Goal: Find specific fact: Find specific fact

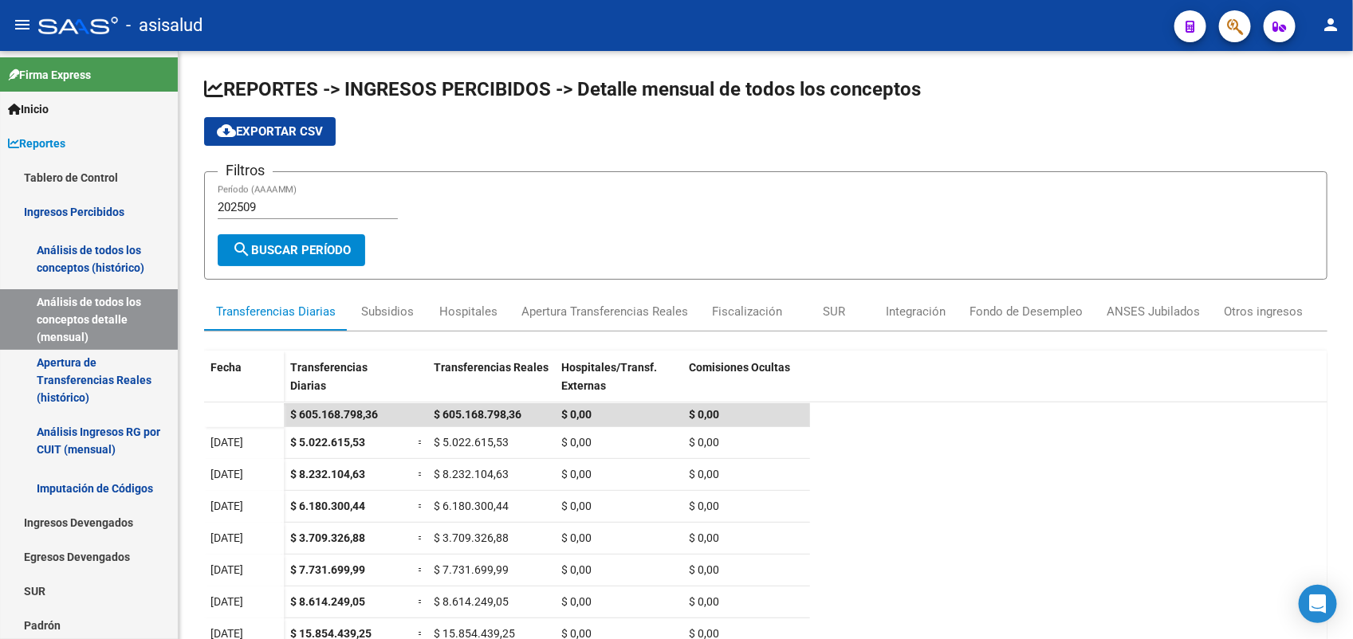
click at [1256, 29] on mat-toolbar "menu - asisalud person" at bounding box center [676, 25] width 1353 height 51
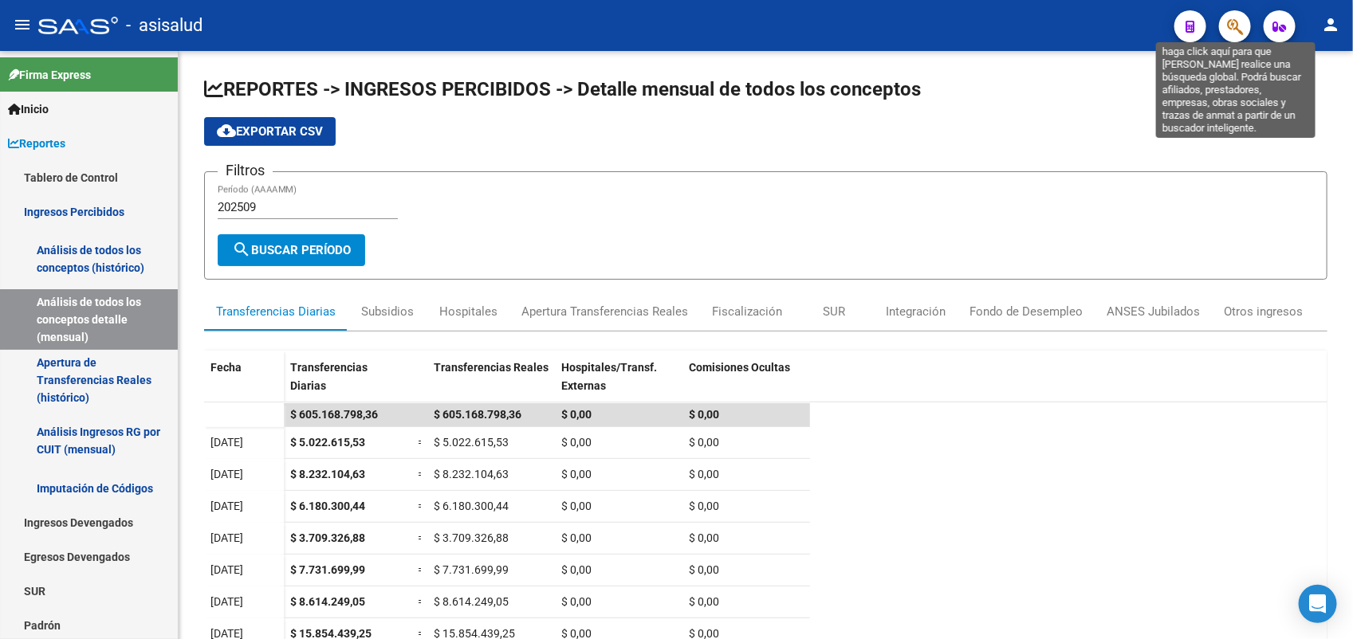
click at [1241, 32] on icon "button" at bounding box center [1235, 27] width 16 height 18
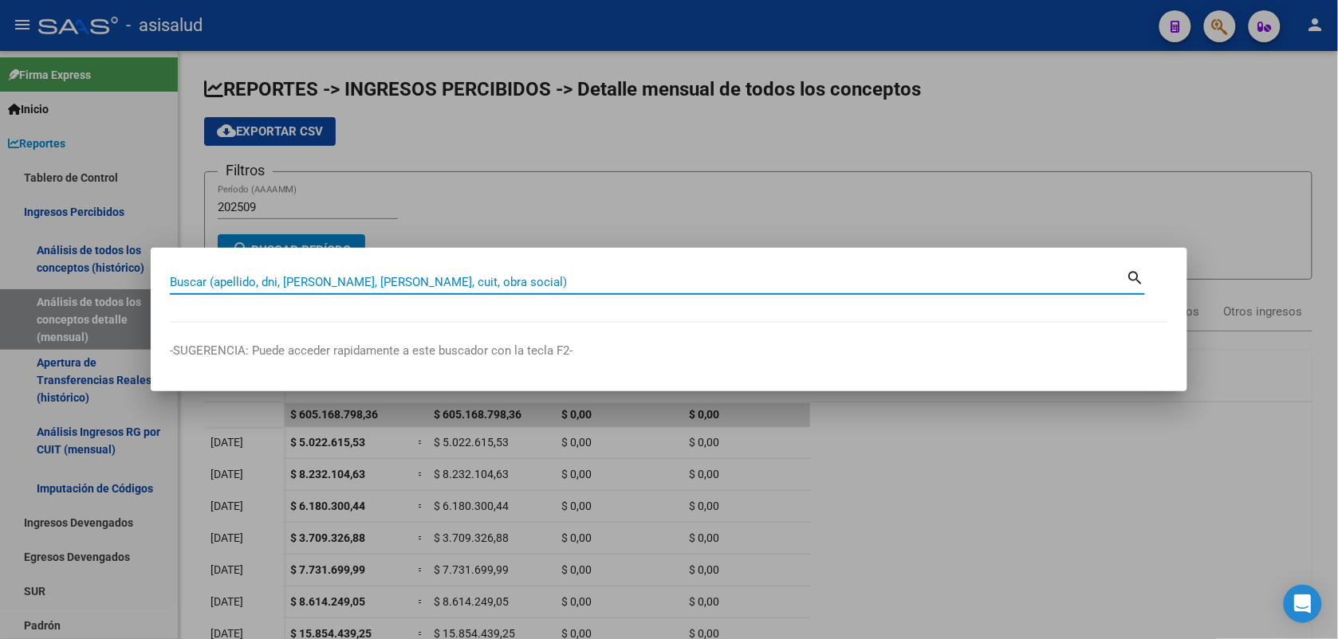
click at [351, 283] on input "Buscar (apellido, dni, [PERSON_NAME], [PERSON_NAME], cuit, obra social)" at bounding box center [648, 282] width 957 height 14
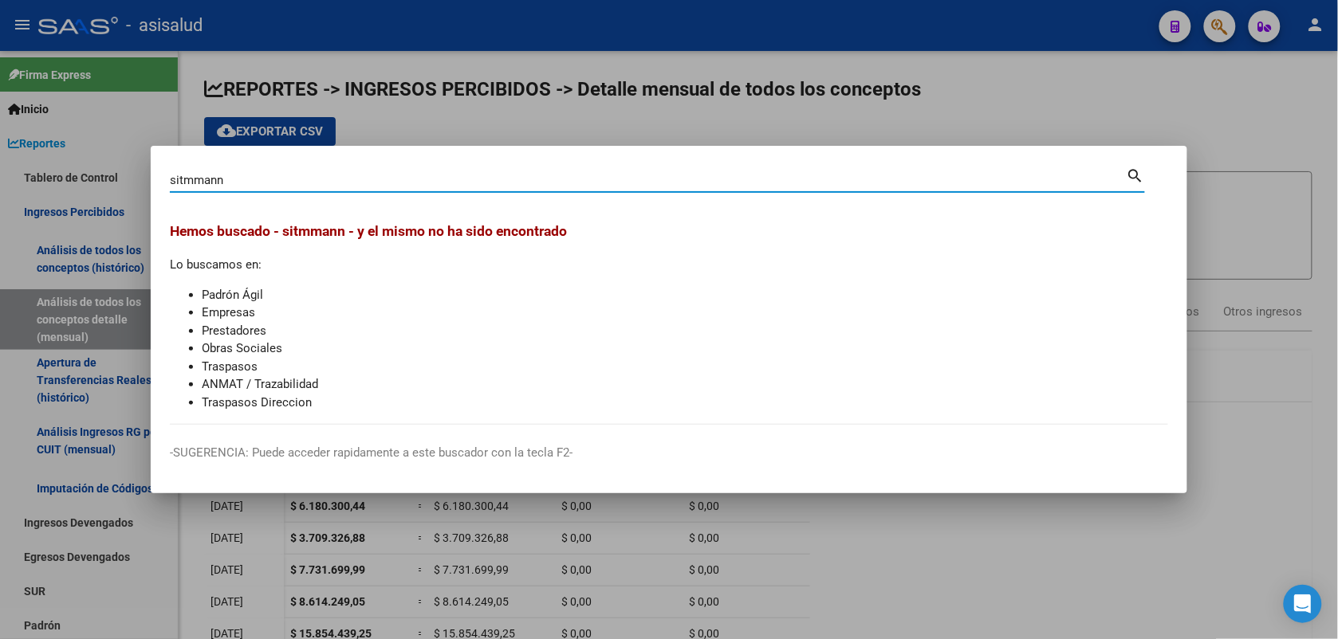
click at [168, 182] on mat-dialog-content "sitmmann Buscar (apellido, dni, cuil, nro traspaso, cuit, obra social) search H…" at bounding box center [669, 295] width 1037 height 260
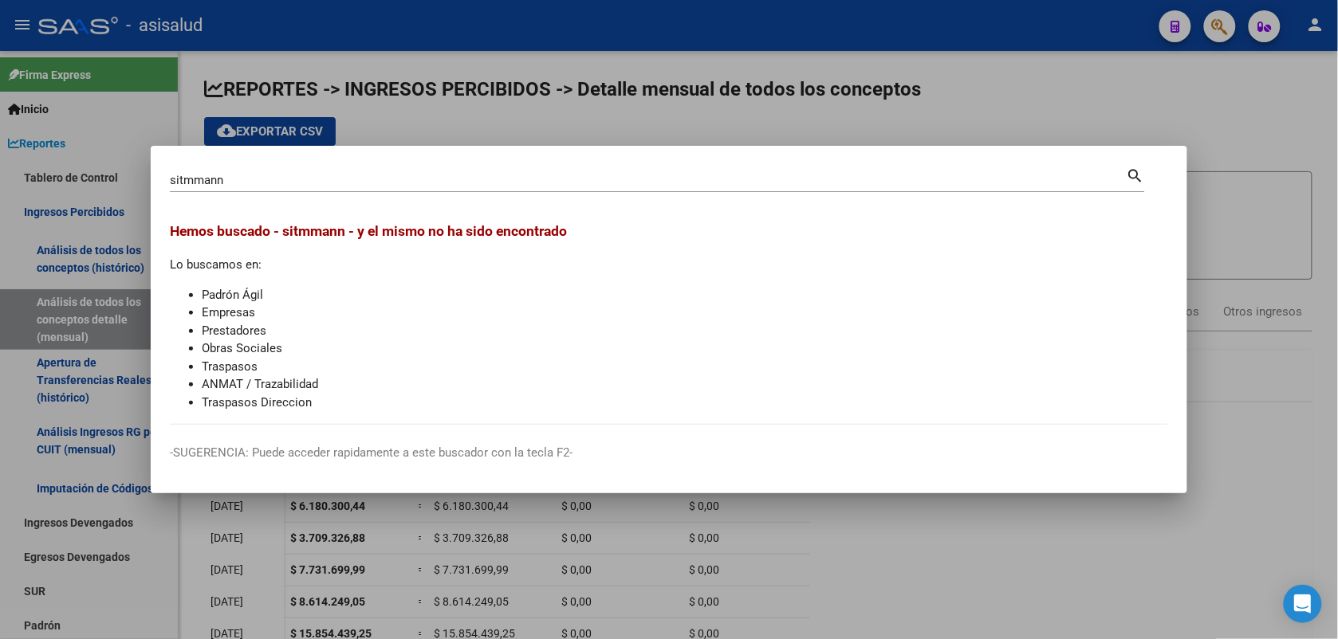
click at [170, 183] on input "sitmmann" at bounding box center [648, 180] width 957 height 14
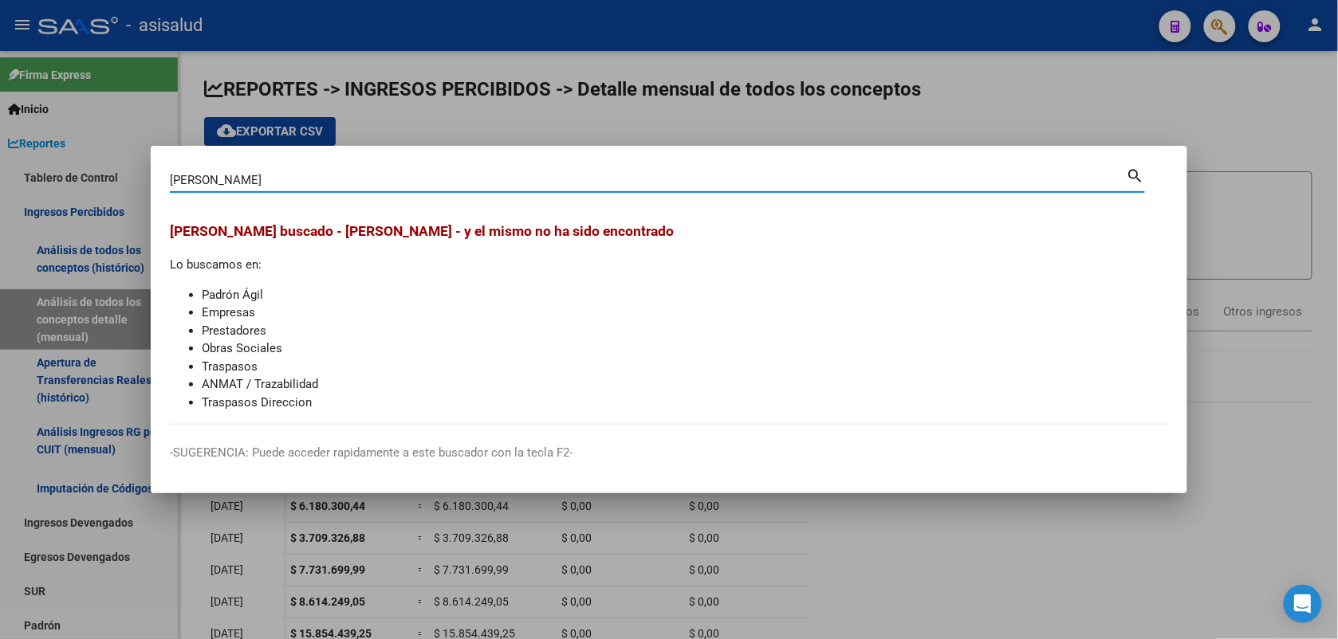
click at [208, 179] on input "hernan sittmann" at bounding box center [648, 180] width 957 height 14
drag, startPoint x: 313, startPoint y: 176, endPoint x: 46, endPoint y: 177, distance: 267.1
click at [46, 177] on div "hernan rodolfo sittmann Buscar (apellido, dni, cuil, nro traspaso, cuit, obra s…" at bounding box center [669, 319] width 1338 height 639
type input "HERNAN RODOLFO SITTMANN"
click at [1254, 387] on div at bounding box center [669, 319] width 1338 height 639
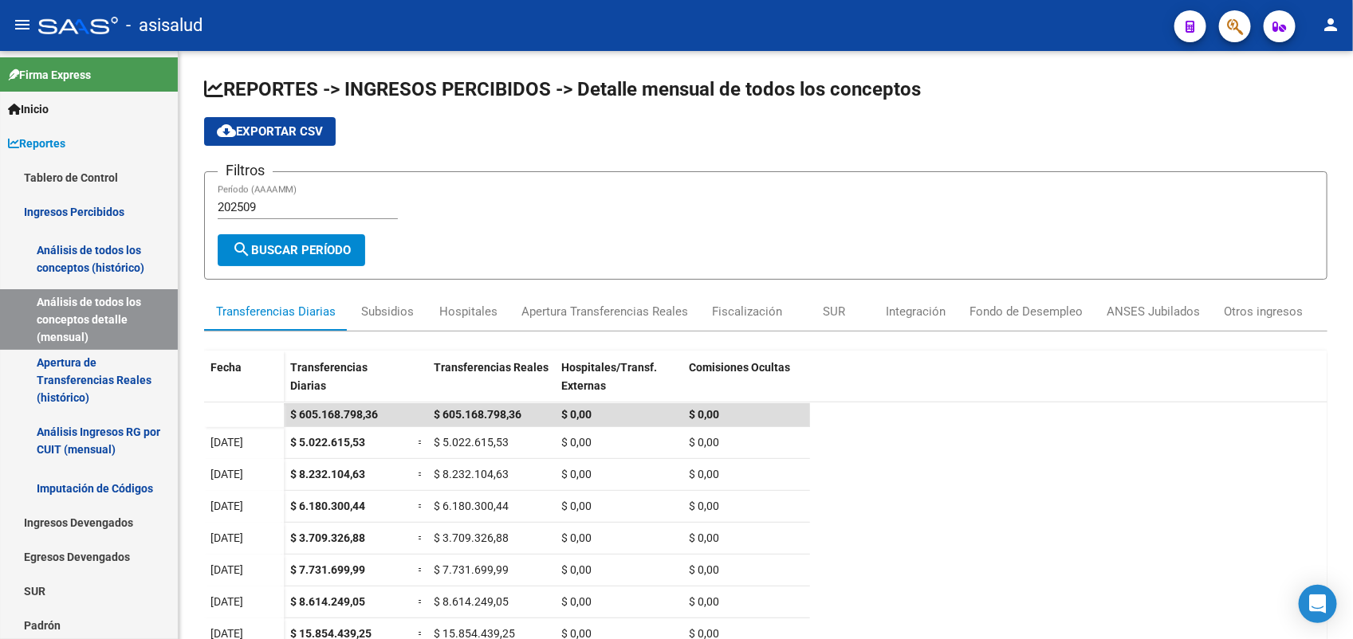
click at [1229, 37] on span "button" at bounding box center [1235, 26] width 16 height 33
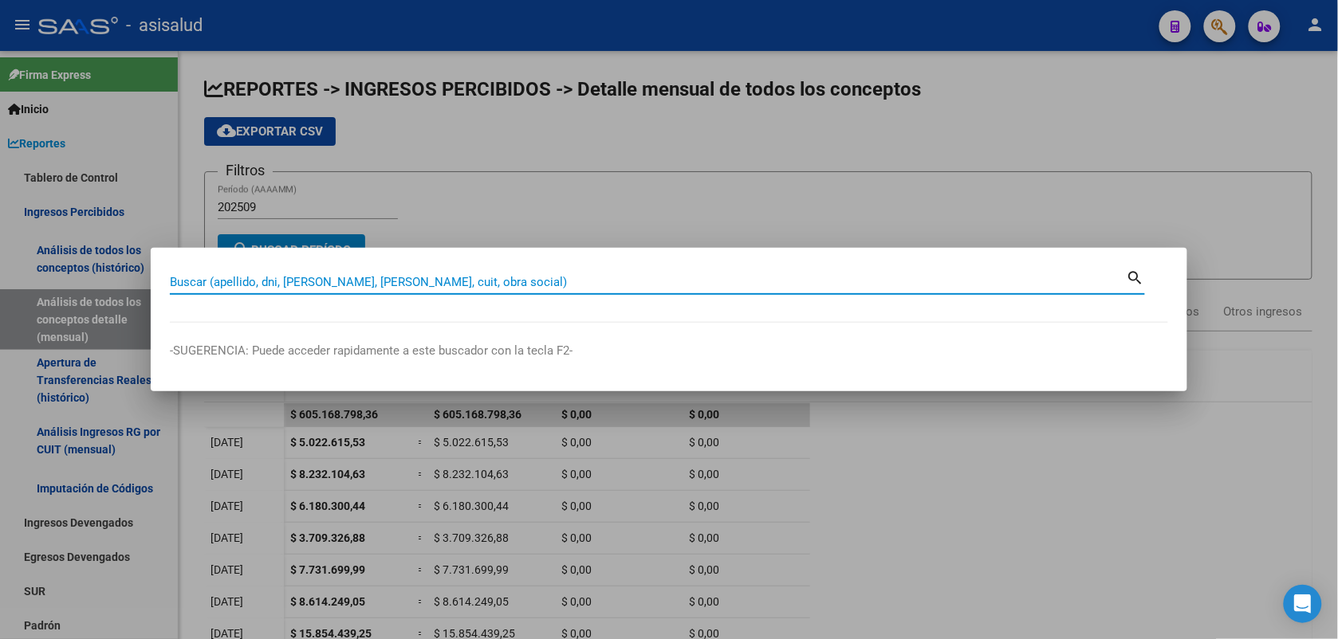
paste input "20-21832426-7"
type input "20218324267"
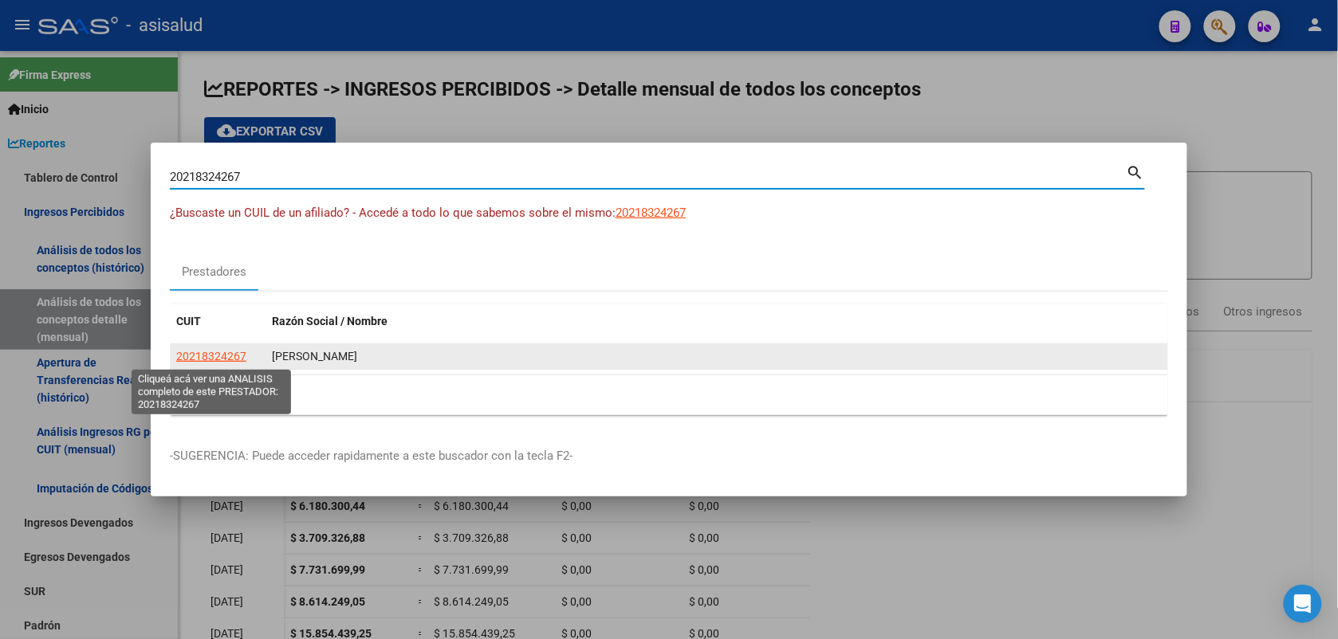
click at [215, 361] on span "20218324267" at bounding box center [211, 356] width 70 height 13
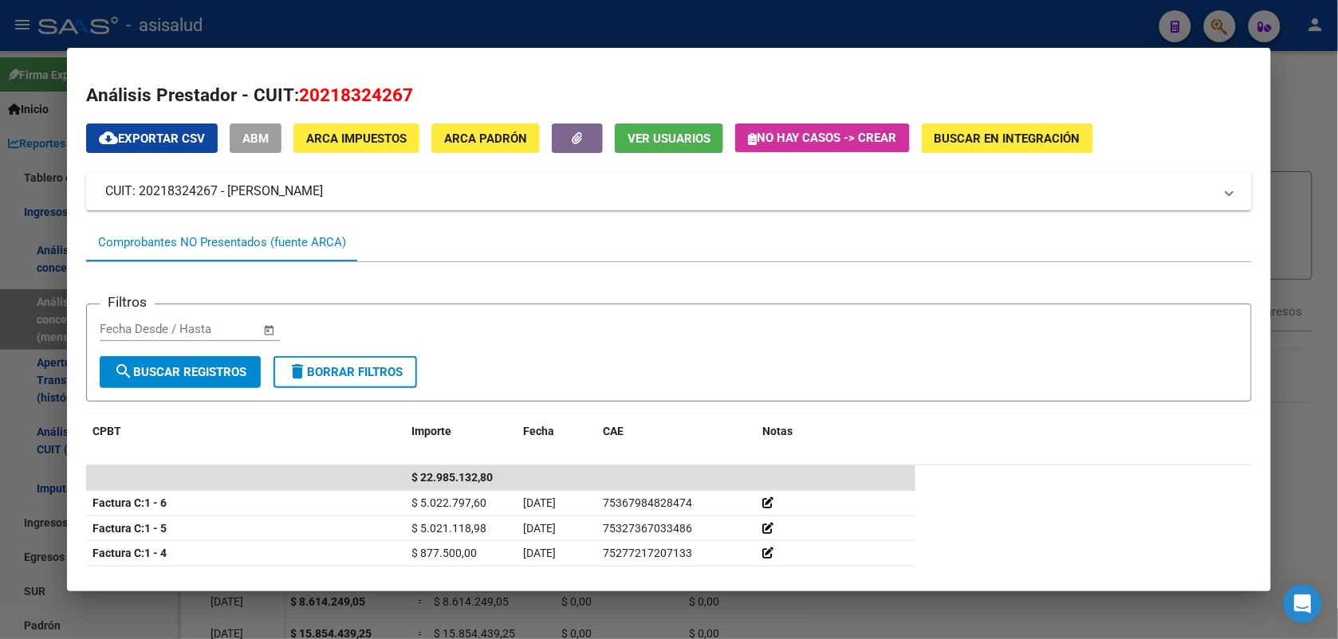
click at [494, 149] on button "ARCA Padrón" at bounding box center [485, 139] width 108 height 30
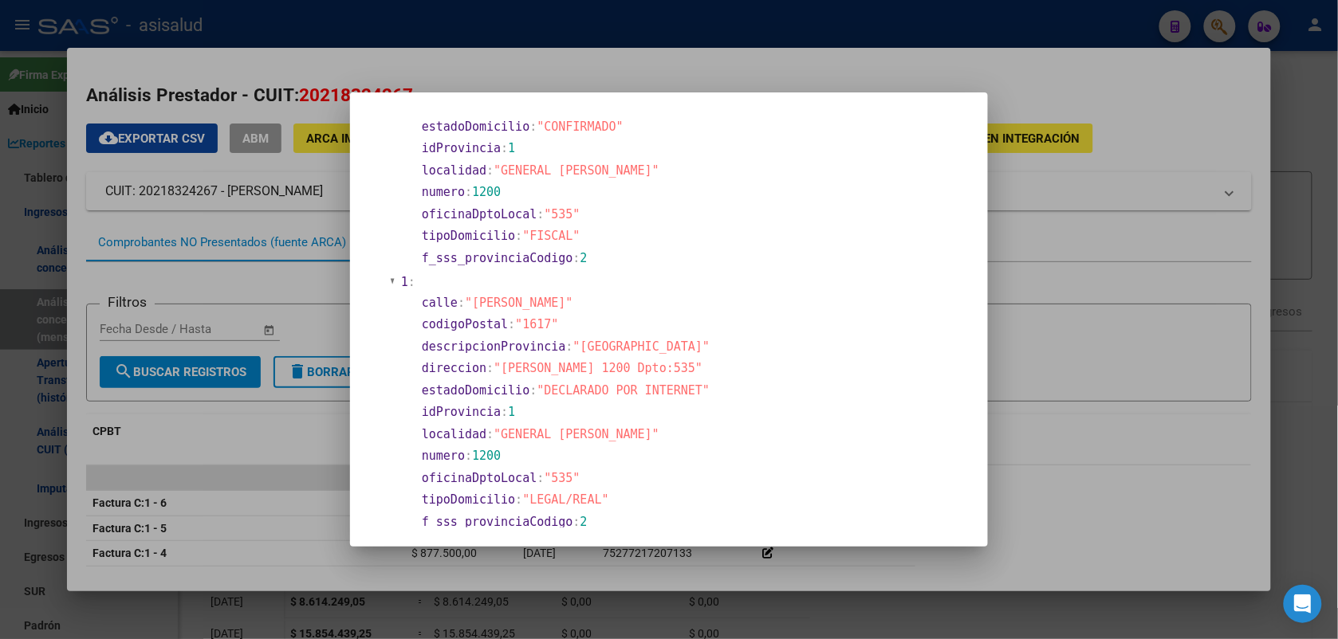
scroll to position [299, 0]
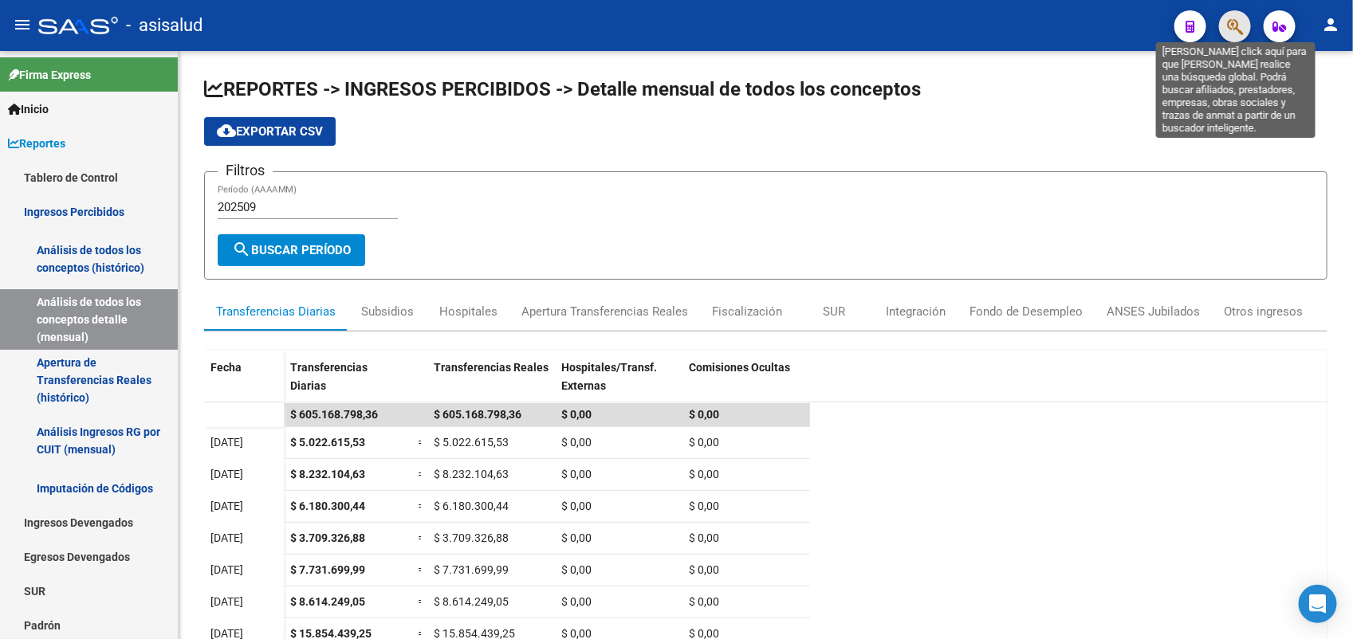
click at [1233, 36] on icon "button" at bounding box center [1235, 27] width 16 height 18
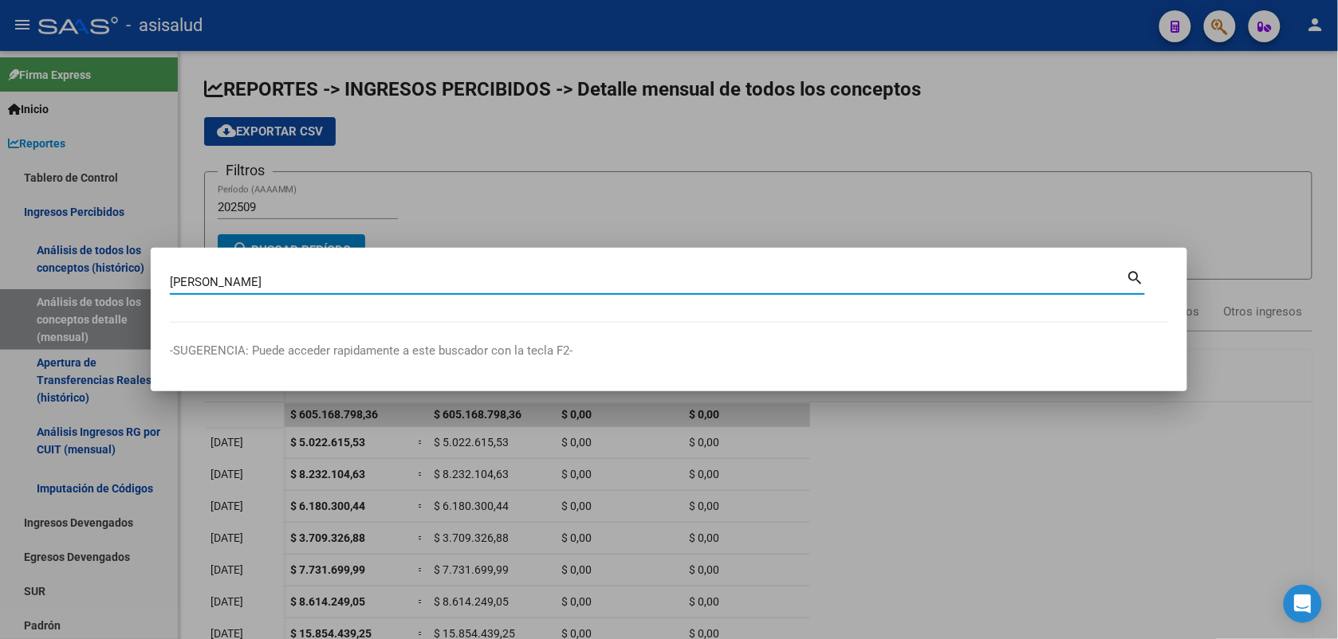
type input "[PERSON_NAME]"
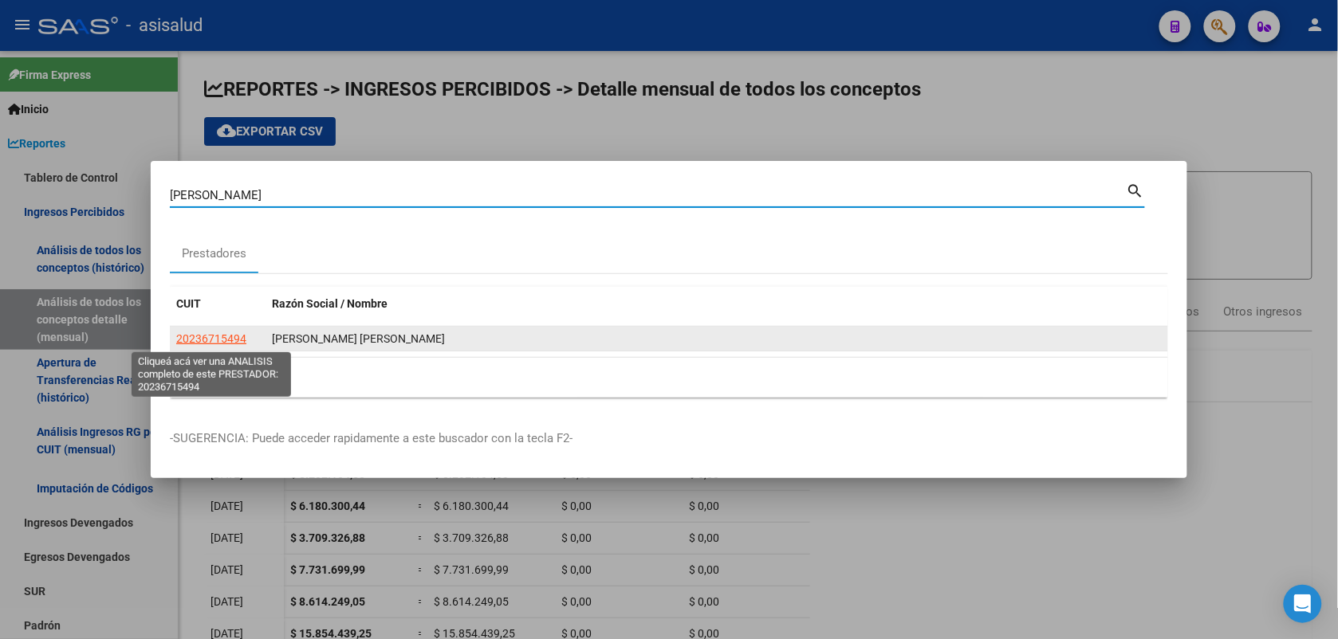
click at [210, 337] on span "20236715494" at bounding box center [211, 338] width 70 height 13
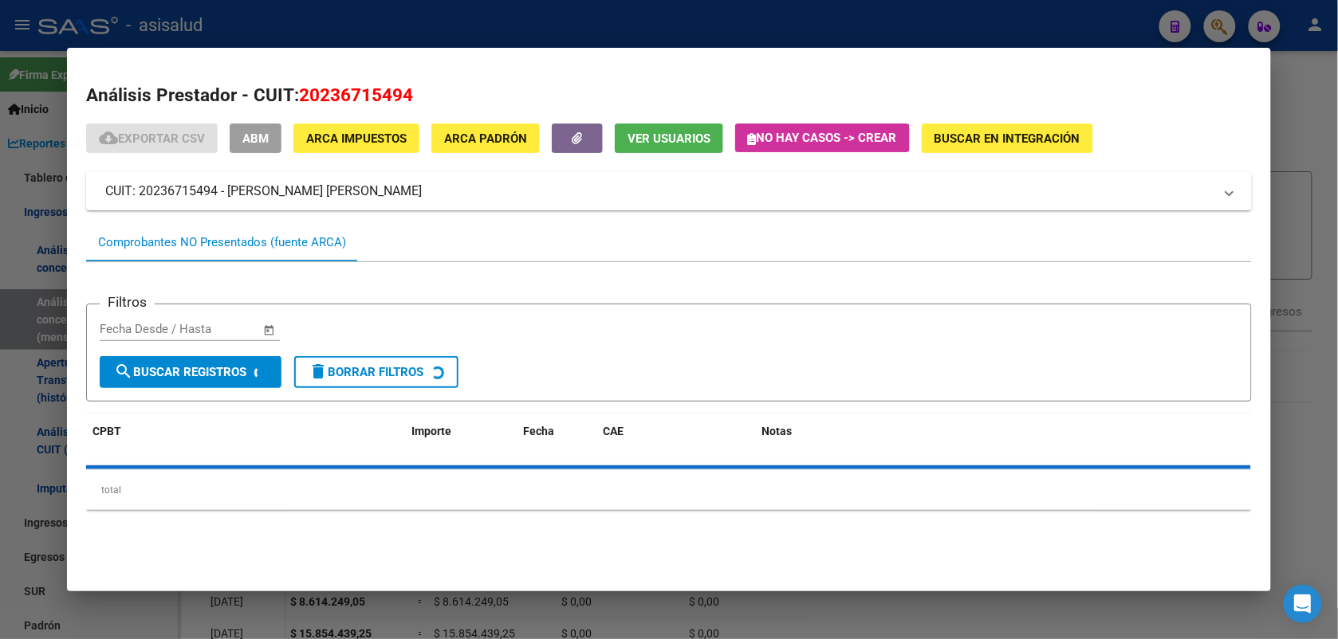
click at [494, 140] on span "ARCA Padrón" at bounding box center [485, 139] width 83 height 14
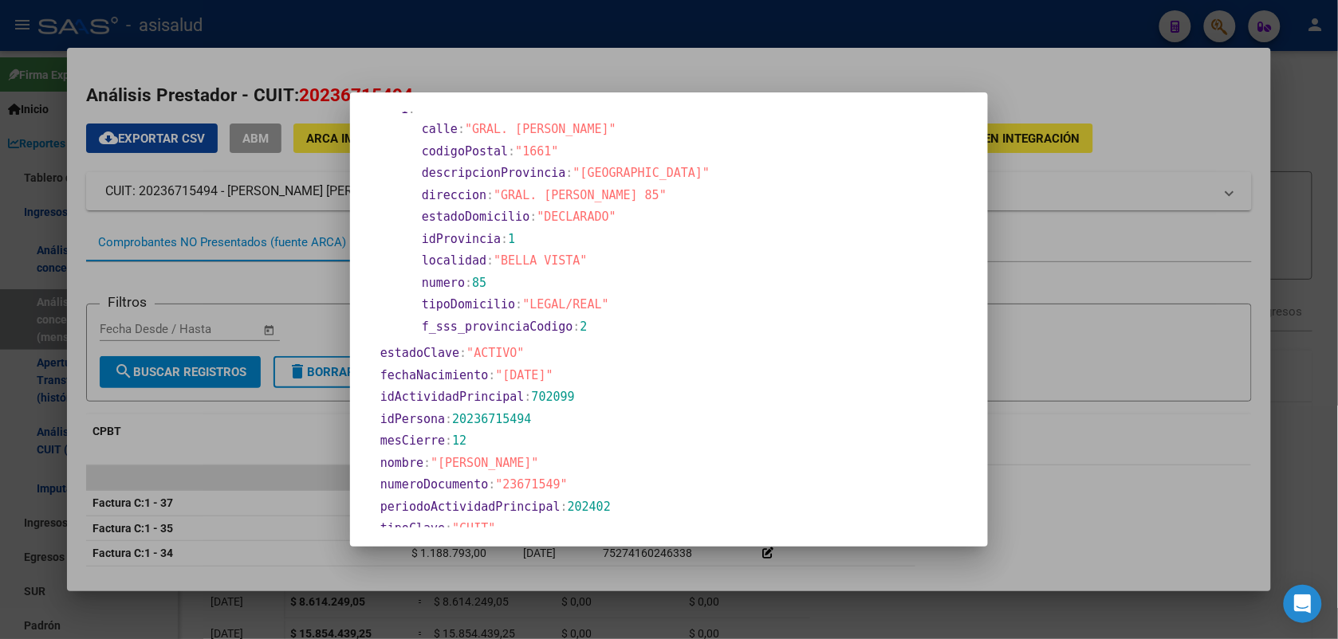
scroll to position [399, 0]
